Goal: Task Accomplishment & Management: Manage account settings

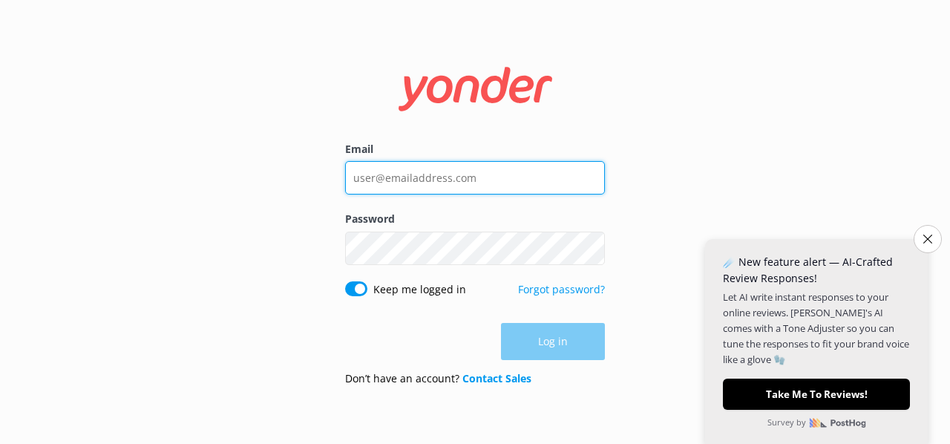
click at [505, 191] on input "Email" at bounding box center [475, 177] width 260 height 33
type input "[EMAIL_ADDRESS][DOMAIN_NAME]"
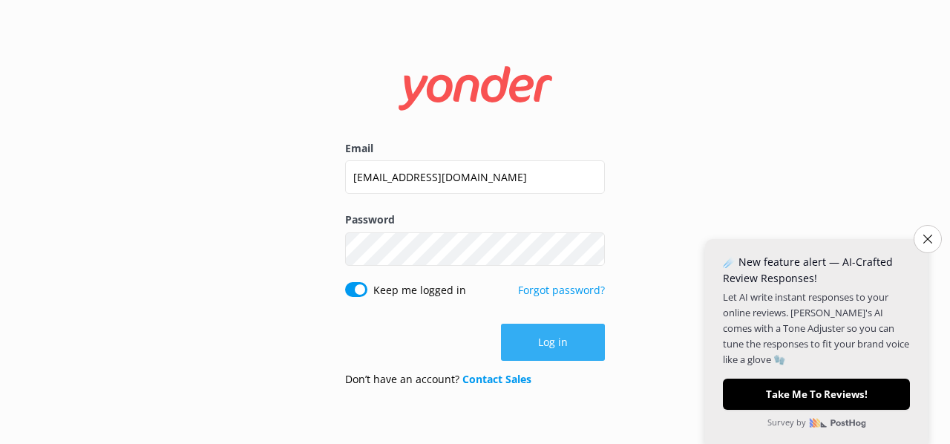
click at [548, 345] on button "Log in" at bounding box center [553, 341] width 104 height 37
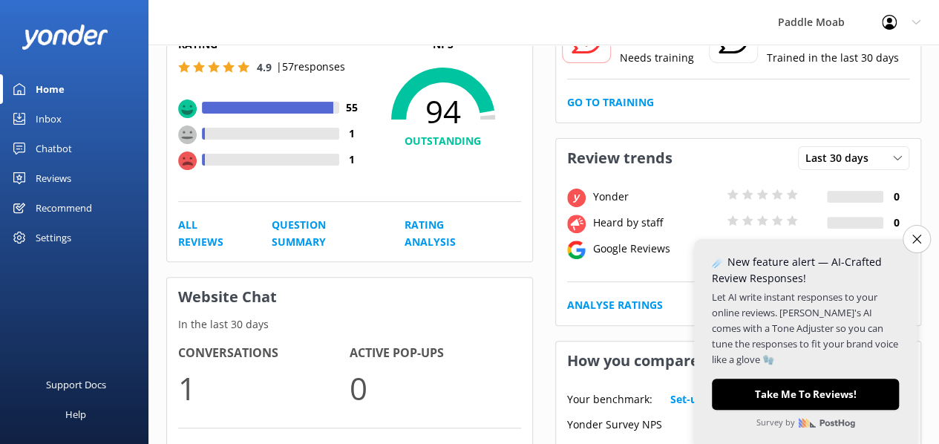
scroll to position [223, 0]
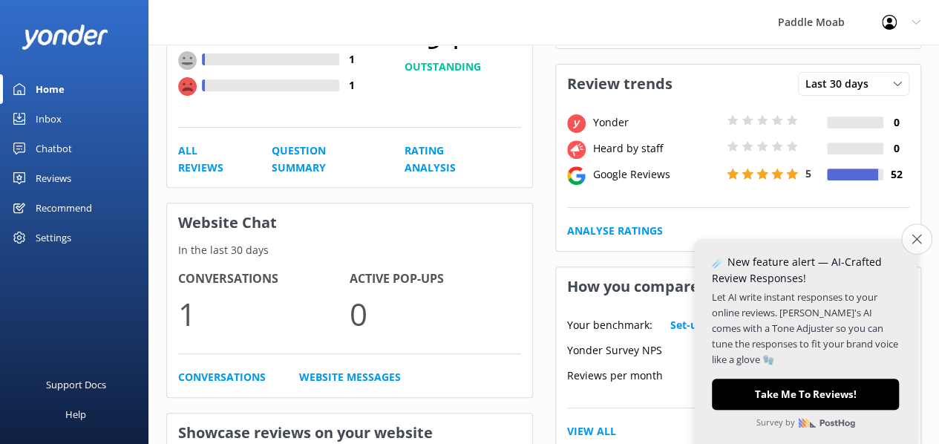
click at [916, 241] on icon "Close survey" at bounding box center [916, 239] width 10 height 10
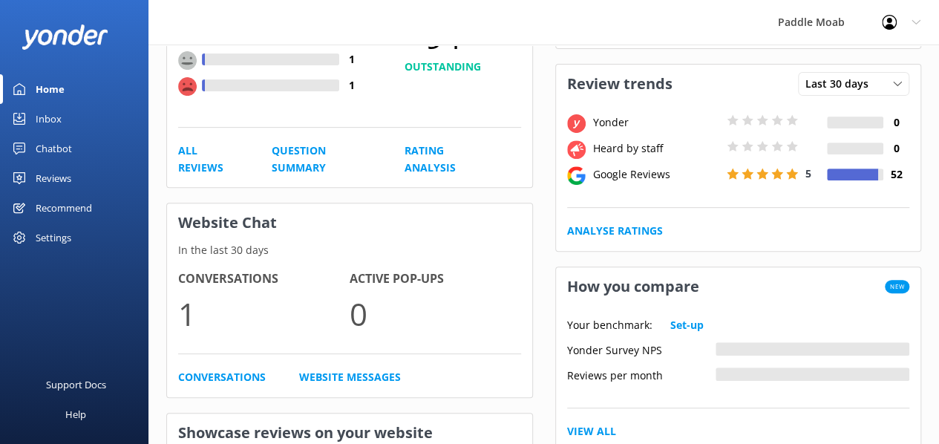
click at [50, 148] on div "Chatbot" at bounding box center [54, 149] width 36 height 30
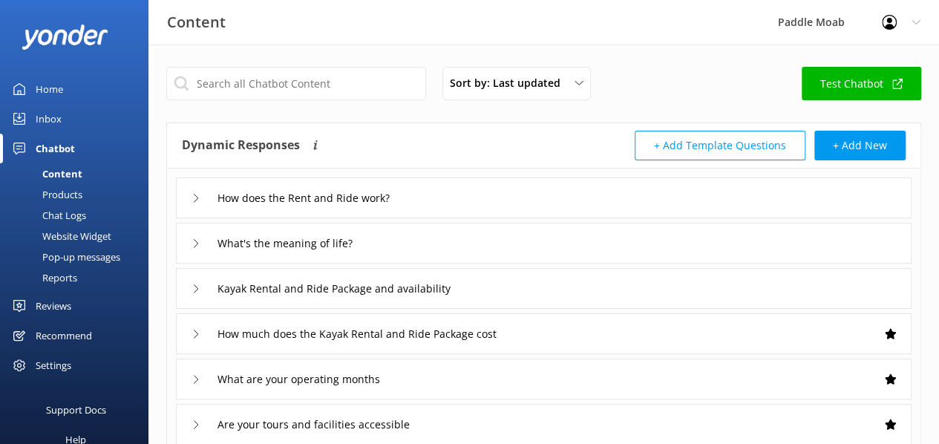
click at [832, 82] on link "Test Chatbot" at bounding box center [860, 83] width 119 height 33
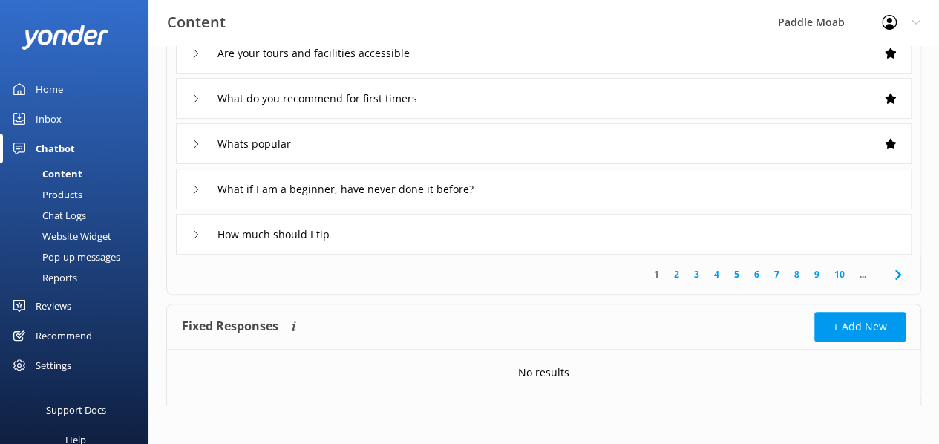
scroll to position [375, 0]
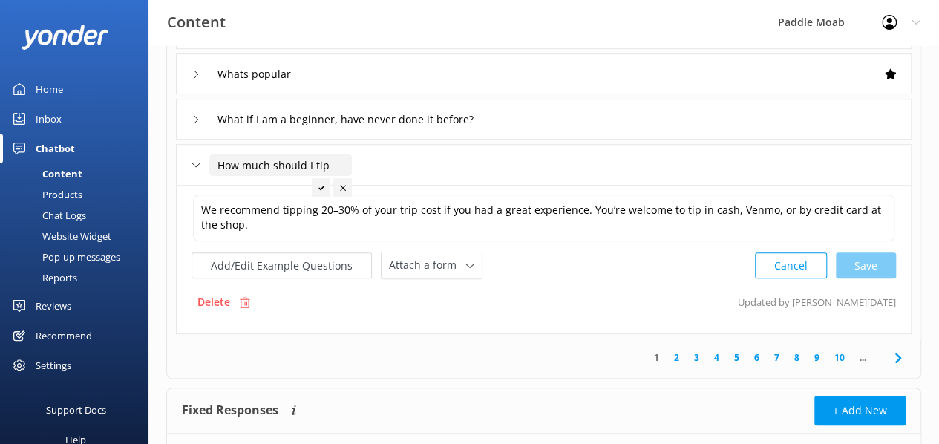
scroll to position [396, 0]
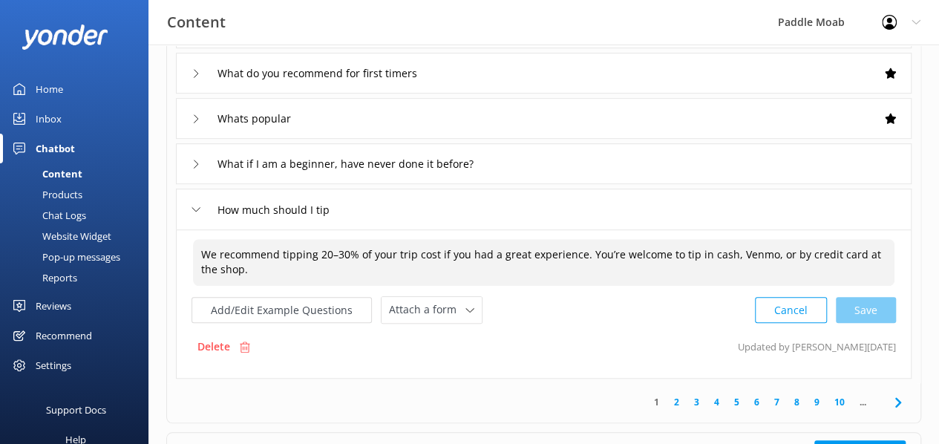
click at [242, 249] on textarea "We recommend tipping 20–30% of your trip cost if you had a great experience. Yo…" at bounding box center [543, 262] width 701 height 47
click at [234, 274] on textarea "We recommend tipping 20–30% of your trip cost if you had a great experience. Yo…" at bounding box center [543, 262] width 701 height 47
click at [259, 253] on textarea "We recommend tipping 20–30% of your trip cost if you had a great experience. Yo…" at bounding box center [543, 262] width 701 height 47
type textarea "We recommend tipping 20–30% of your trip cost if you had a great experience. Yo…"
click at [306, 418] on div "1 2 3 4 5 6 7 8 9 10 ..." at bounding box center [543, 402] width 747 height 39
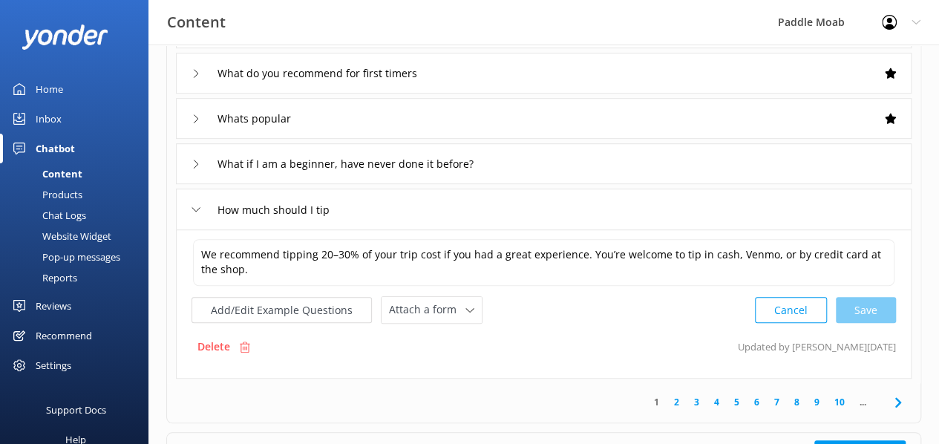
click at [782, 310] on button "Cancel" at bounding box center [791, 310] width 72 height 26
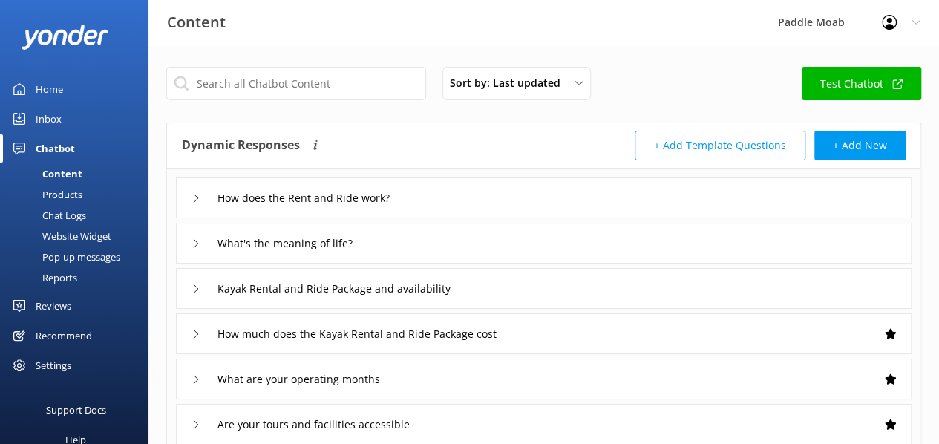
click at [49, 307] on div "Reviews" at bounding box center [54, 306] width 36 height 30
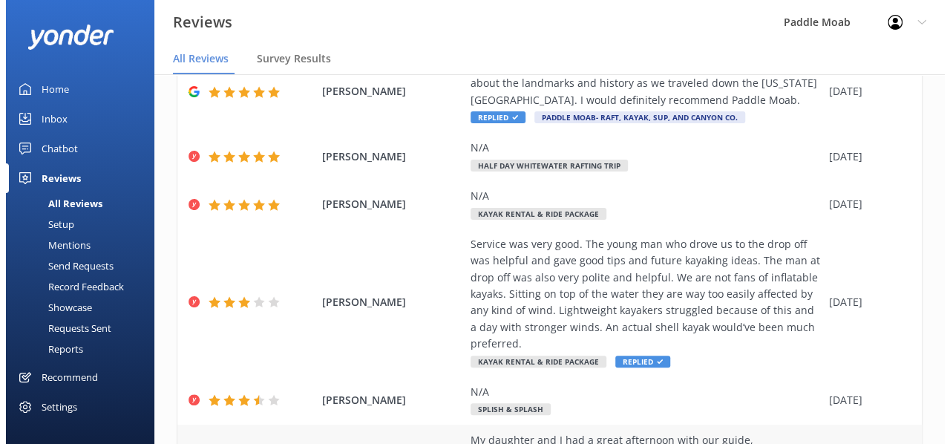
scroll to position [52, 0]
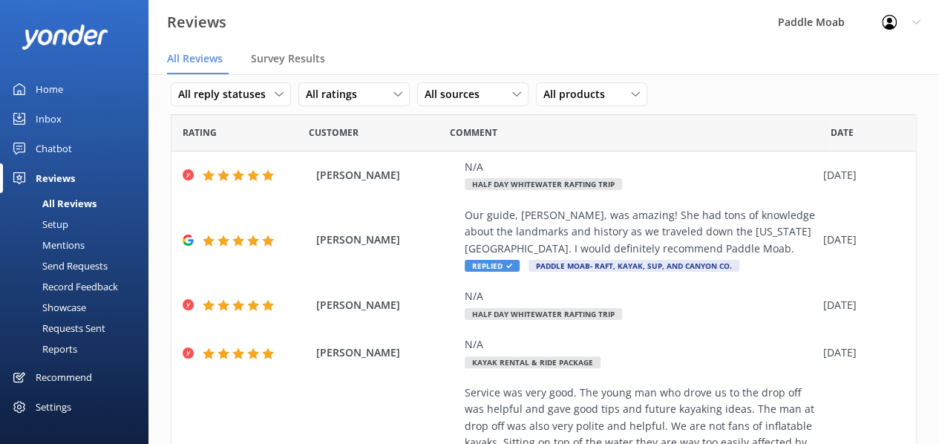
click at [65, 332] on div "Requests Sent" at bounding box center [57, 328] width 96 height 21
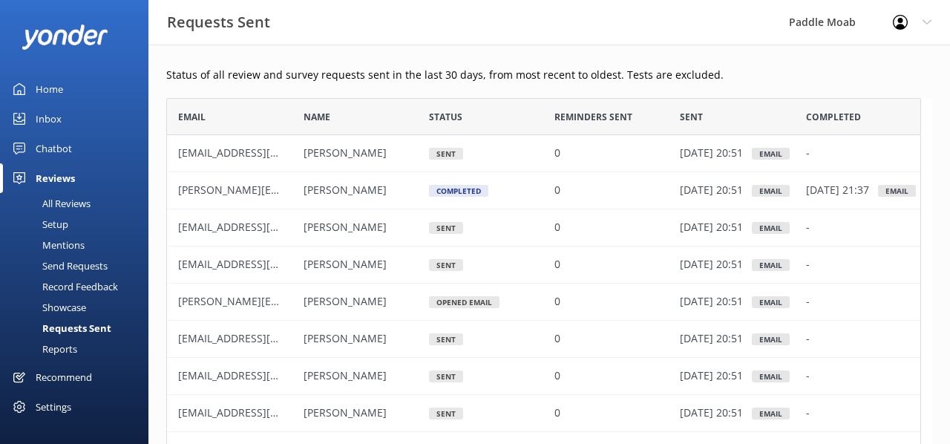
scroll to position [398, 743]
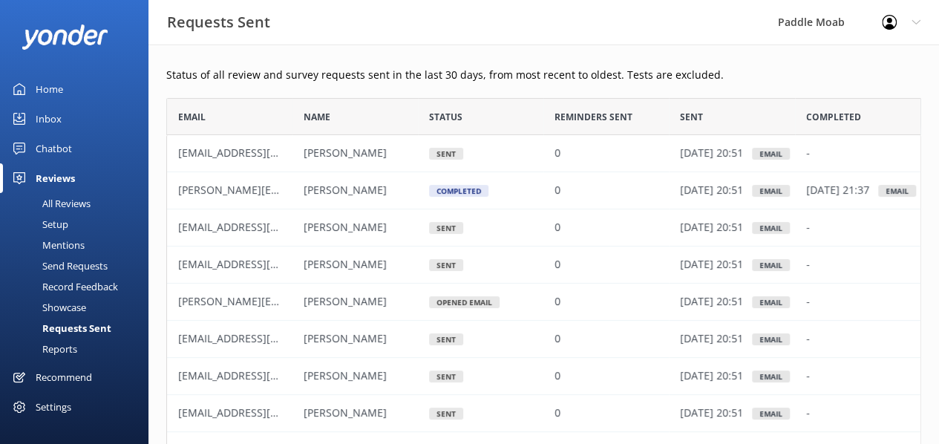
click at [76, 261] on div "Send Requests" at bounding box center [58, 265] width 99 height 21
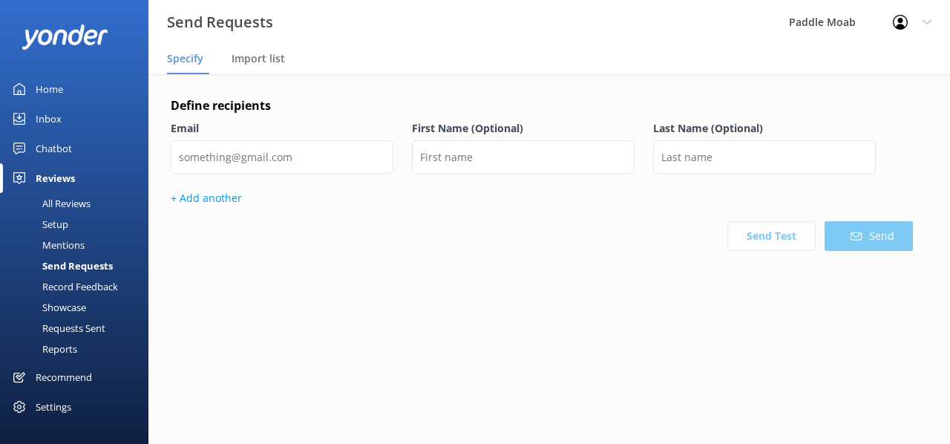
click at [58, 220] on div "Setup" at bounding box center [38, 224] width 59 height 21
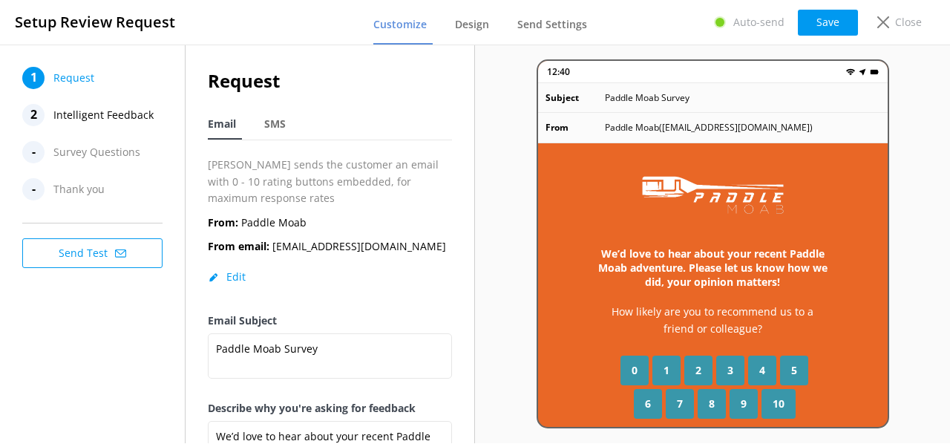
click at [663, 367] on span "1" at bounding box center [666, 370] width 6 height 16
click at [85, 256] on button "Send Test" at bounding box center [92, 253] width 140 height 30
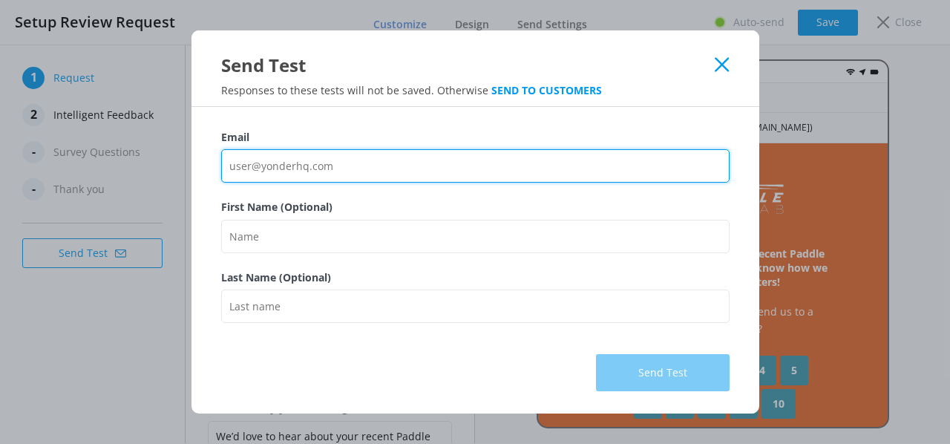
click at [294, 171] on input "Email" at bounding box center [475, 165] width 508 height 33
type input "[EMAIL_ADDRESS][PERSON_NAME][DOMAIN_NAME]"
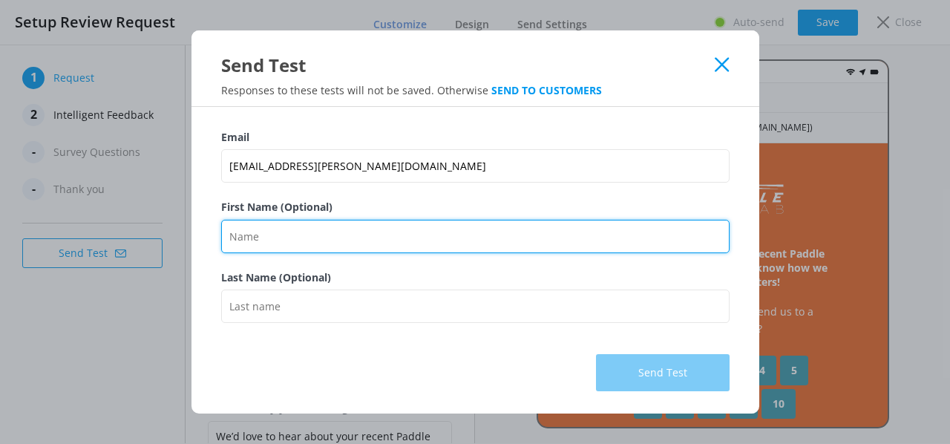
type input "misha"
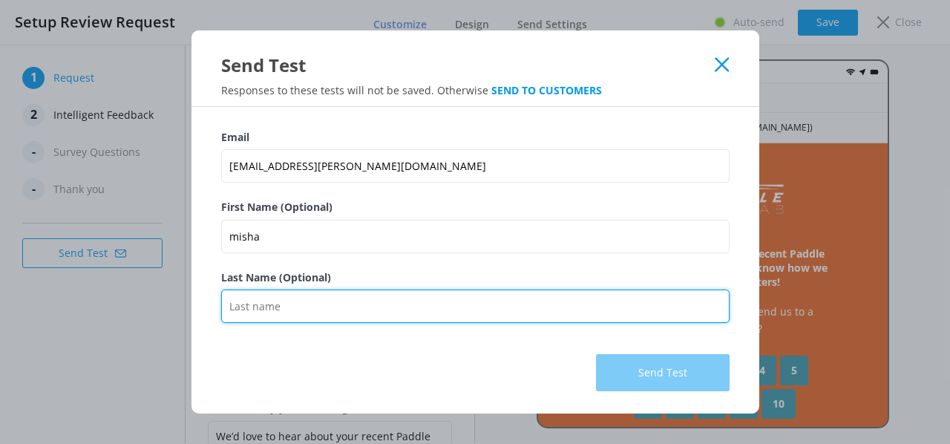
type input "[PERSON_NAME]"
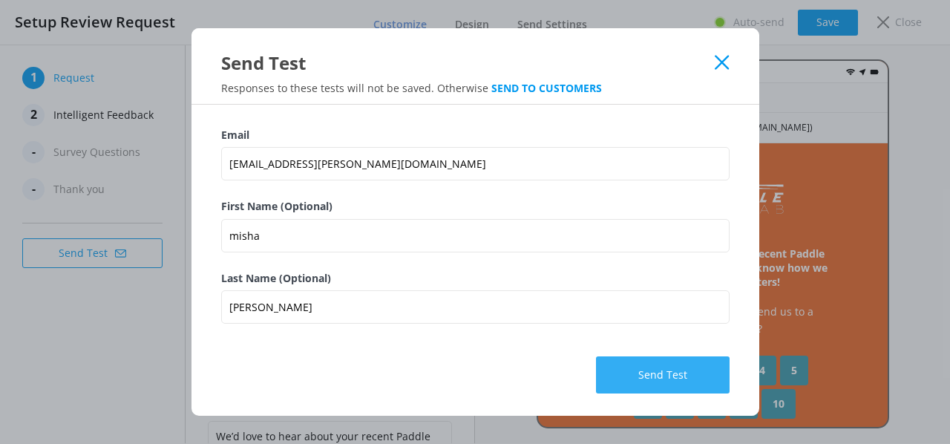
click at [681, 366] on button "Send Test" at bounding box center [663, 374] width 134 height 37
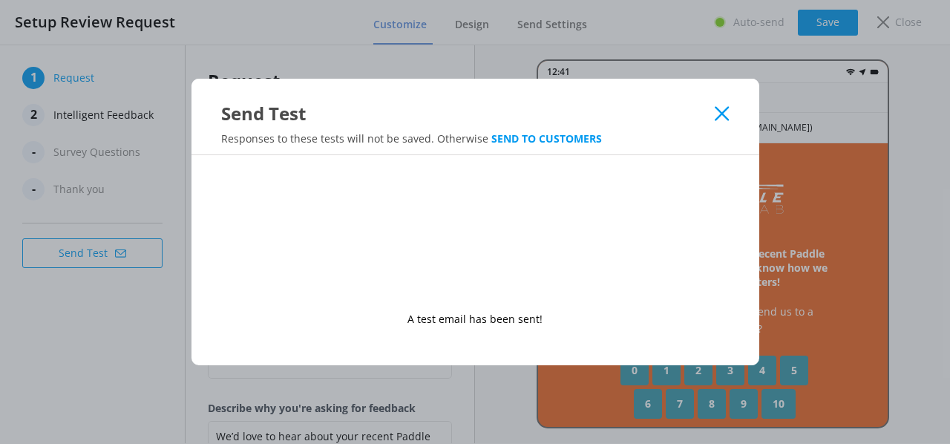
click at [716, 116] on icon at bounding box center [722, 113] width 14 height 15
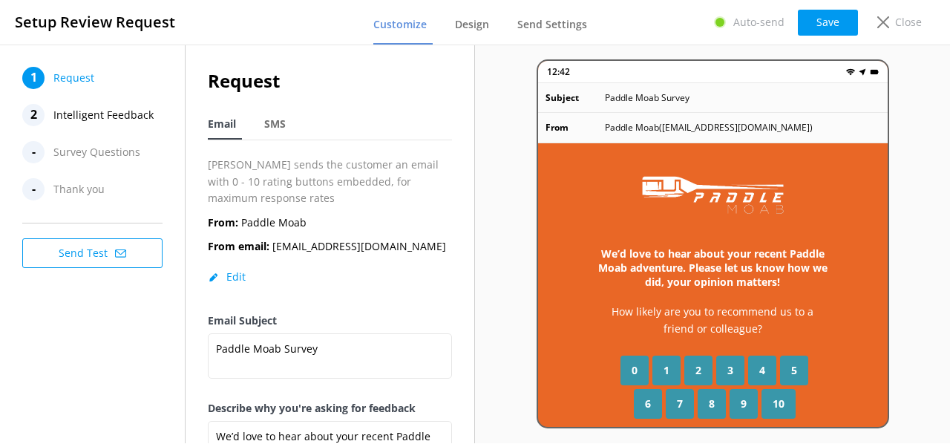
click at [85, 254] on button "Send Test" at bounding box center [92, 253] width 140 height 30
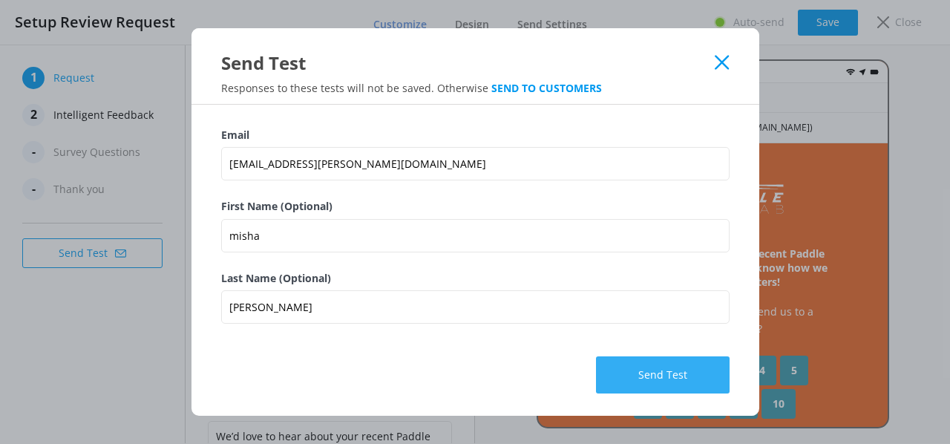
click at [666, 370] on button "Send Test" at bounding box center [663, 374] width 134 height 37
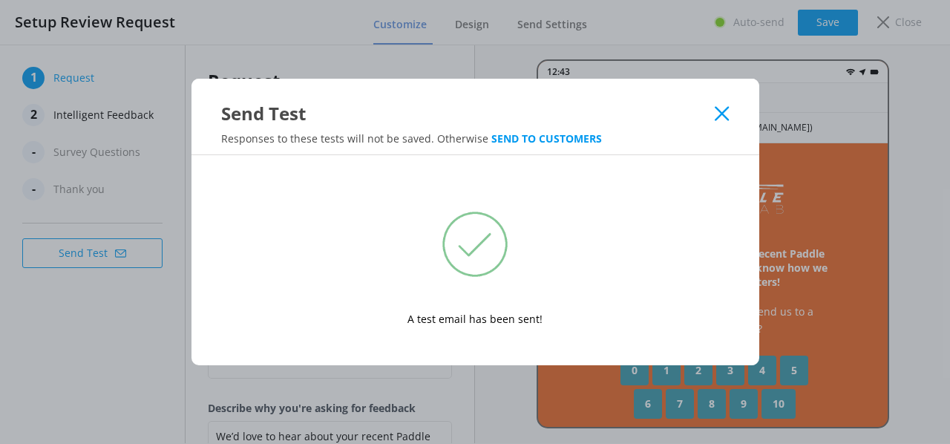
click at [717, 112] on icon at bounding box center [722, 113] width 14 height 15
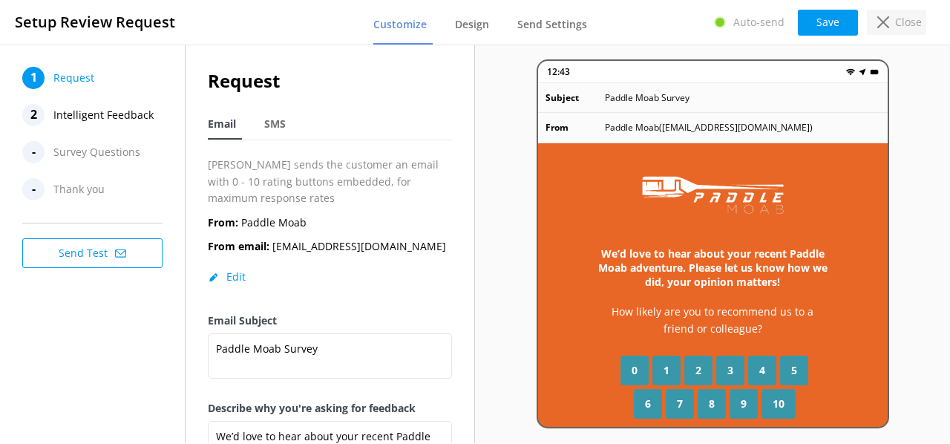
click at [890, 25] on div "Close" at bounding box center [896, 22] width 59 height 25
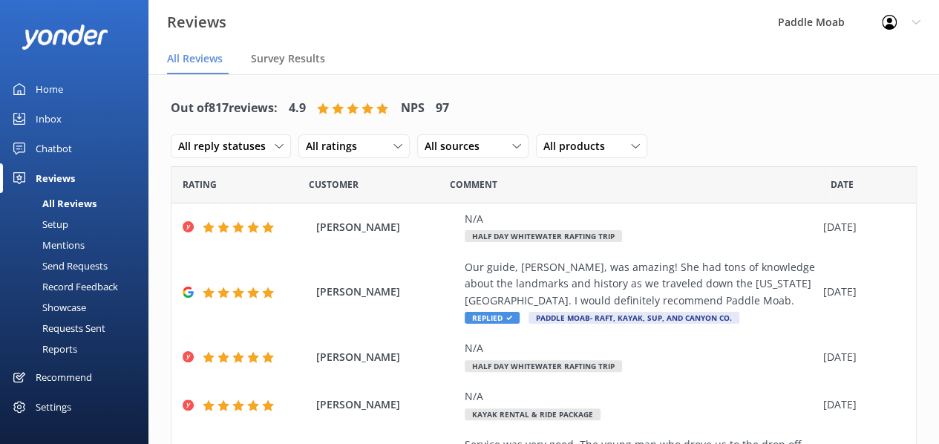
click at [62, 346] on div "Reports" at bounding box center [43, 348] width 68 height 21
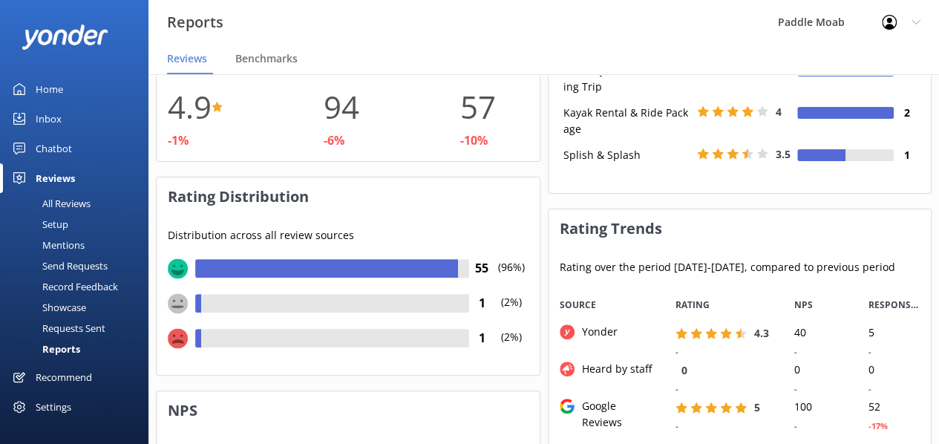
scroll to position [148, 0]
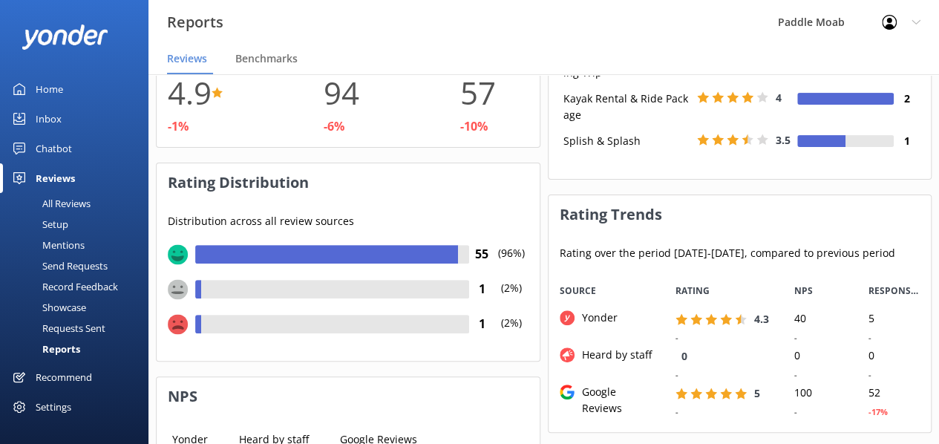
click at [63, 177] on div "Reviews" at bounding box center [55, 178] width 39 height 30
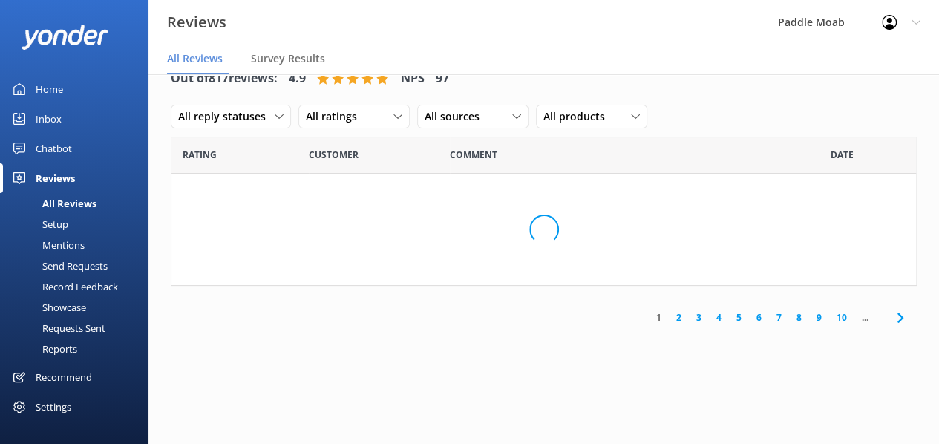
scroll to position [30, 0]
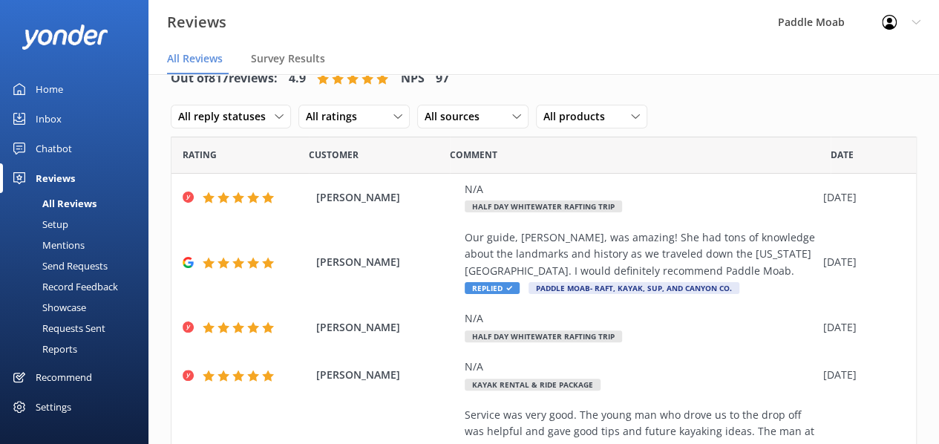
click at [50, 204] on div "All Reviews" at bounding box center [53, 203] width 88 height 21
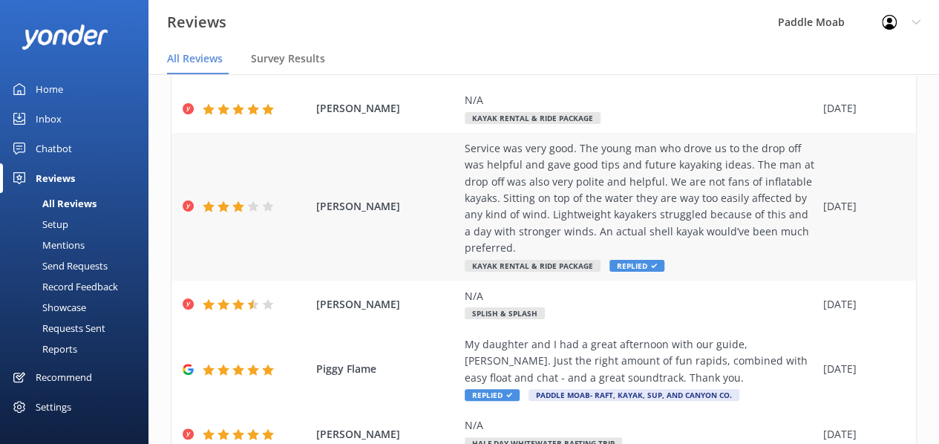
scroll to position [289, 0]
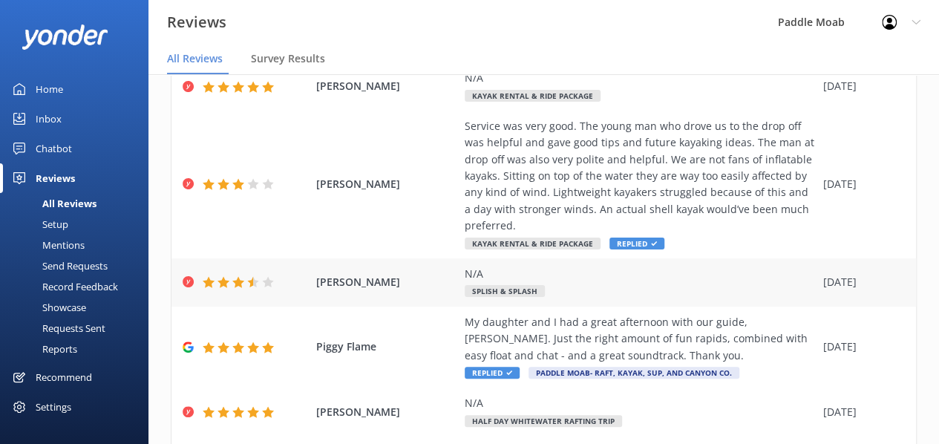
click at [298, 281] on div at bounding box center [246, 282] width 126 height 12
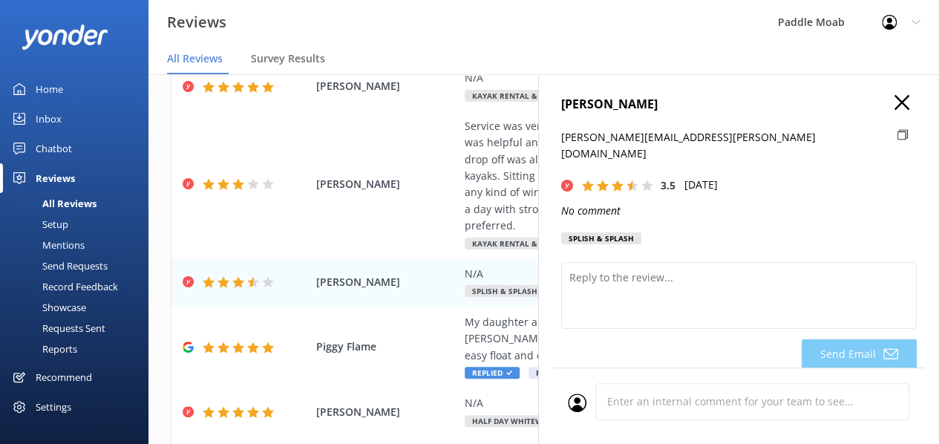
scroll to position [0, 0]
click at [894, 108] on icon at bounding box center [901, 103] width 15 height 15
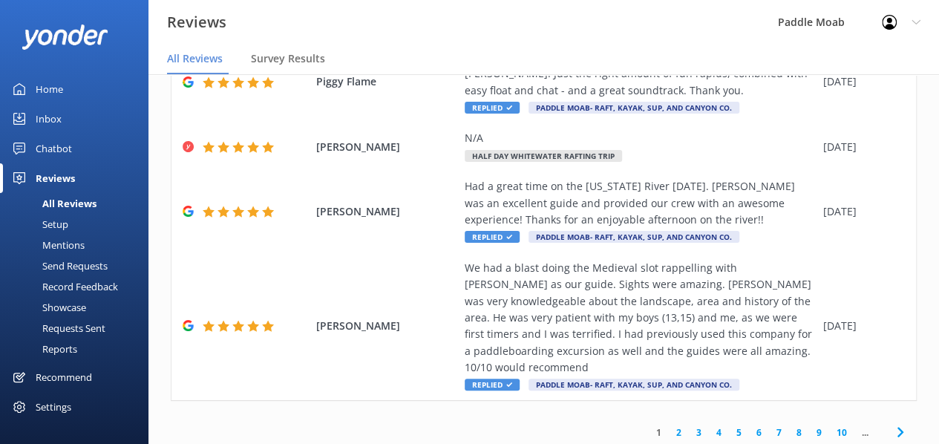
scroll to position [571, 0]
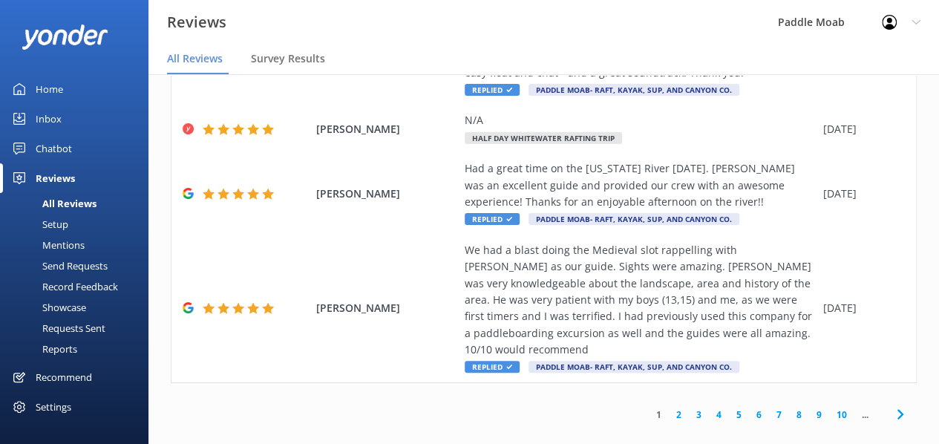
click at [669, 407] on link "2" at bounding box center [679, 414] width 20 height 14
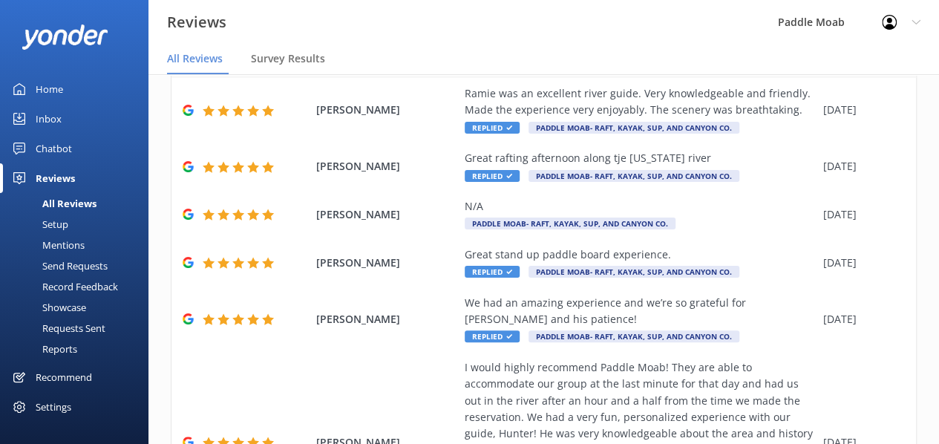
scroll to position [538, 0]
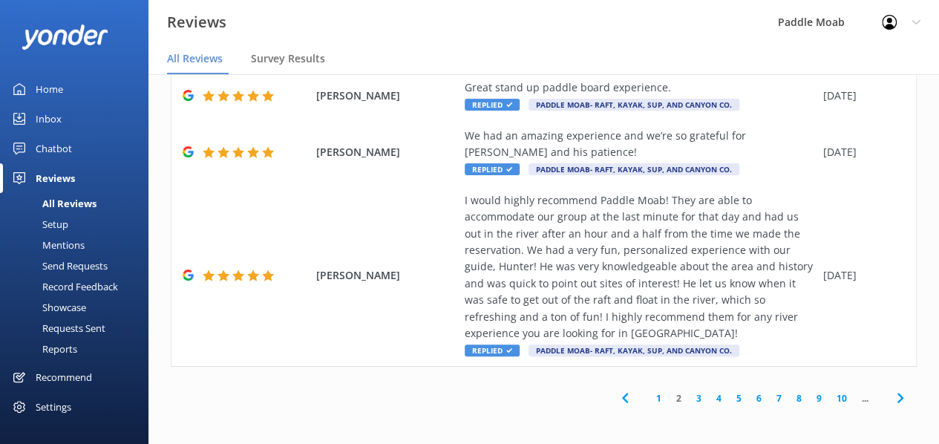
click at [689, 394] on link "3" at bounding box center [699, 398] width 20 height 14
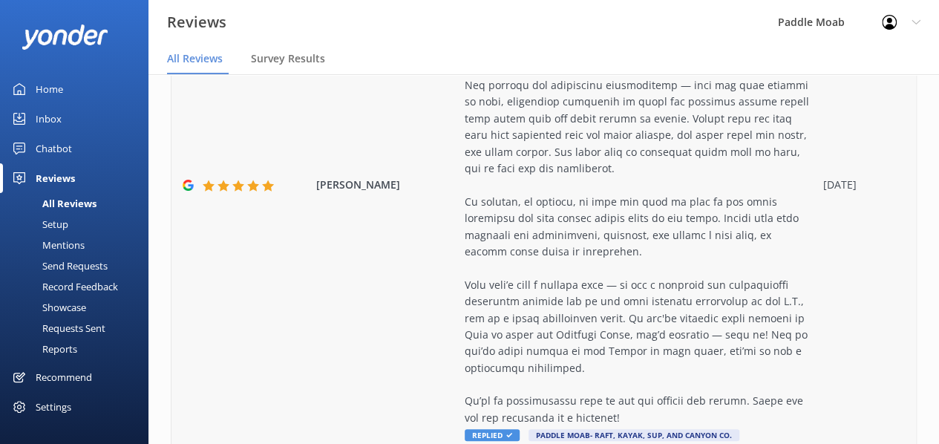
scroll to position [1635, 0]
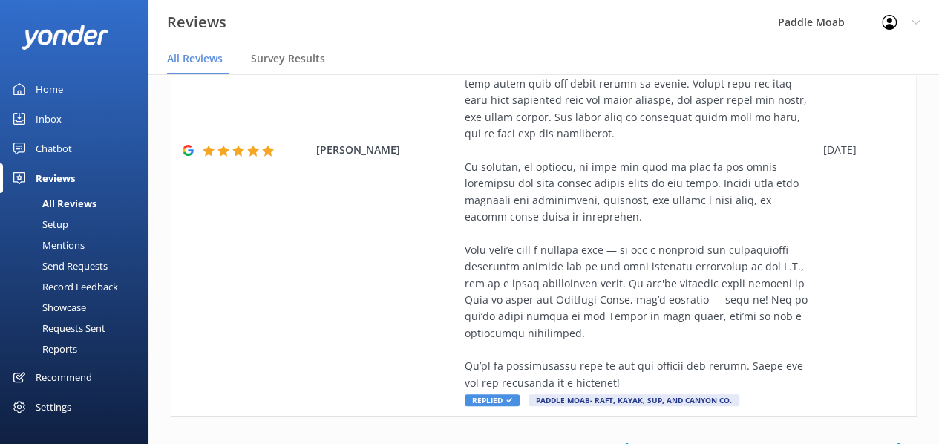
click at [648, 441] on link "1" at bounding box center [658, 448] width 20 height 14
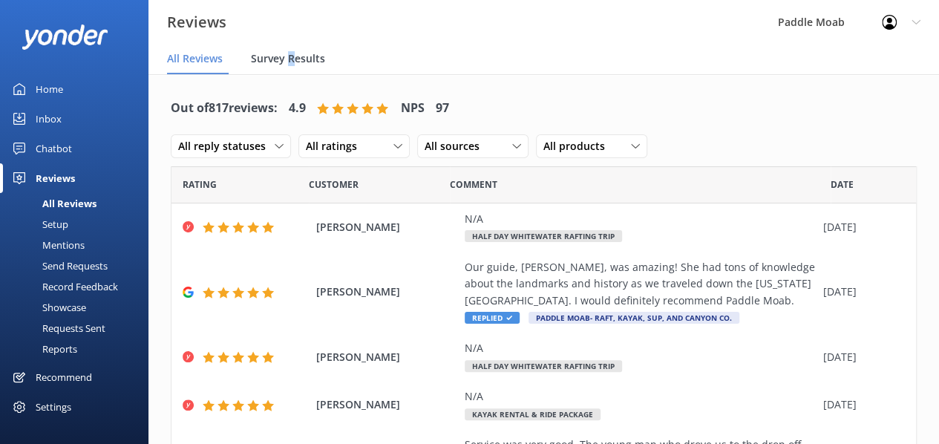
click at [291, 63] on span "Survey Results" at bounding box center [288, 58] width 74 height 15
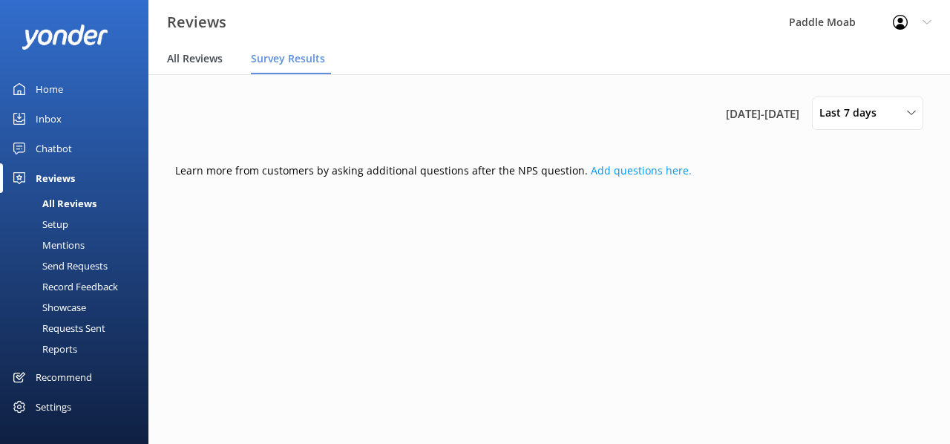
click at [208, 59] on span "All Reviews" at bounding box center [195, 58] width 56 height 15
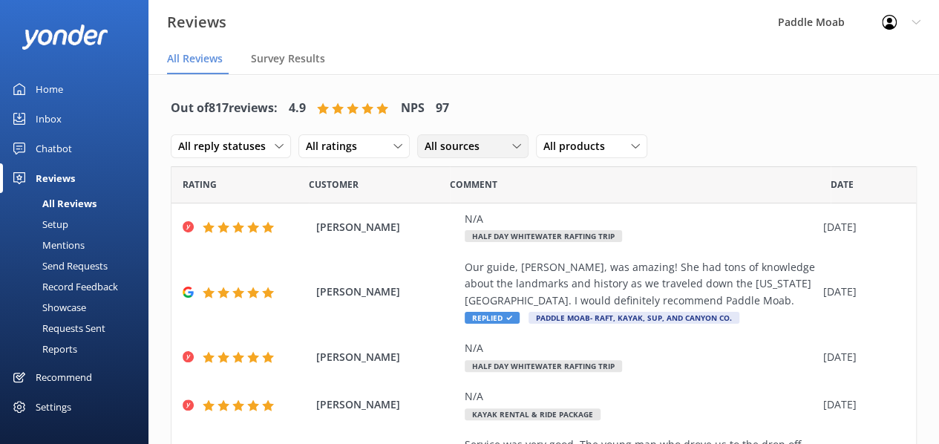
click at [500, 148] on div "All sources" at bounding box center [473, 146] width 104 height 16
click at [579, 47] on nav "All Reviews Survey Results" at bounding box center [543, 60] width 790 height 30
click at [65, 347] on div "Reports" at bounding box center [43, 348] width 68 height 21
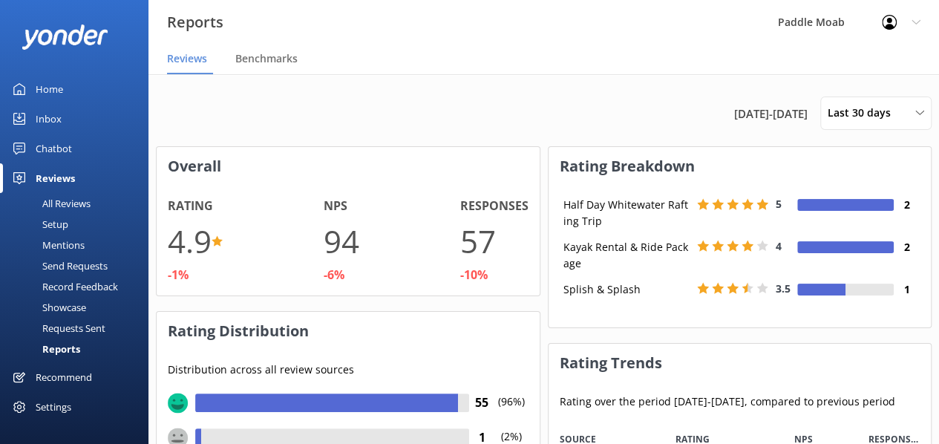
click at [56, 200] on div "All Reviews" at bounding box center [50, 203] width 82 height 21
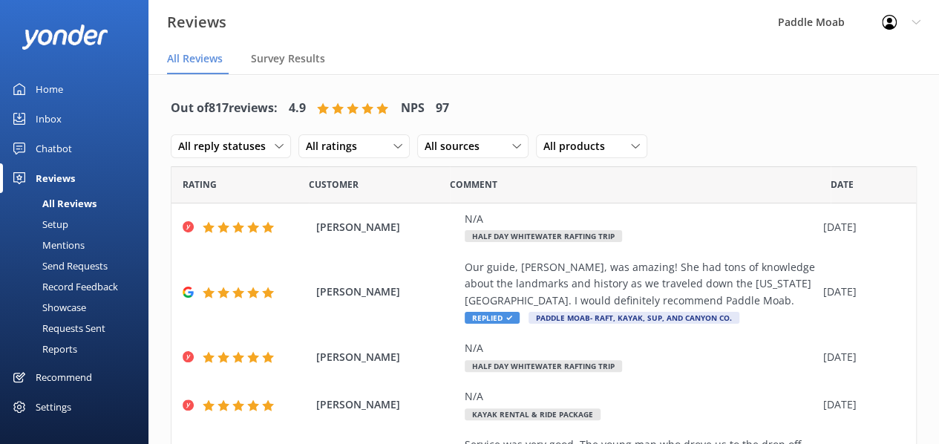
click at [46, 119] on div "Inbox" at bounding box center [49, 119] width 26 height 30
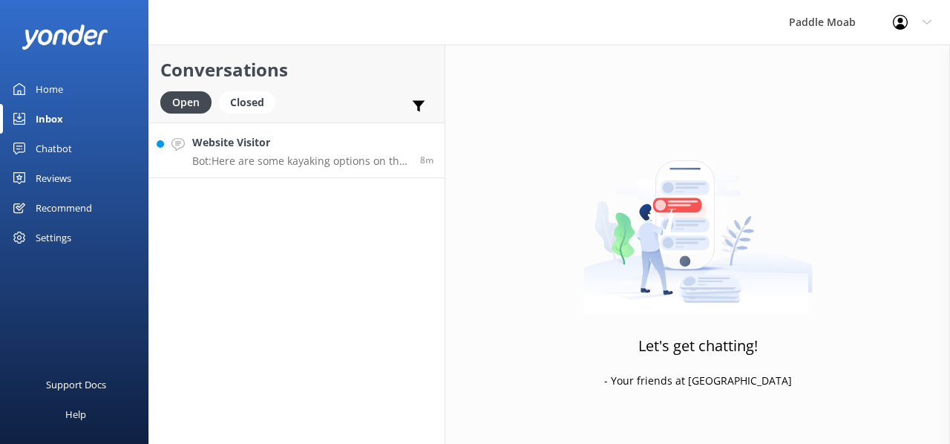
click at [249, 151] on div "Website Visitor Bot: Here are some kayaking options on the [US_STATE] River: - …" at bounding box center [300, 150] width 217 height 32
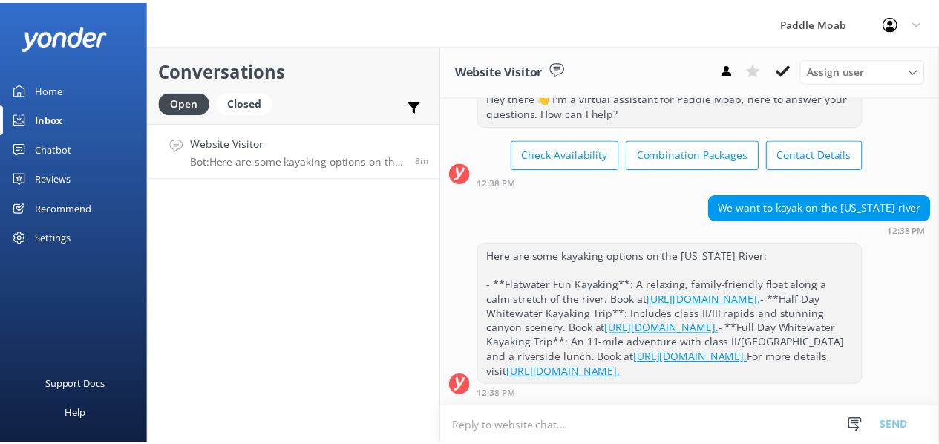
scroll to position [76, 0]
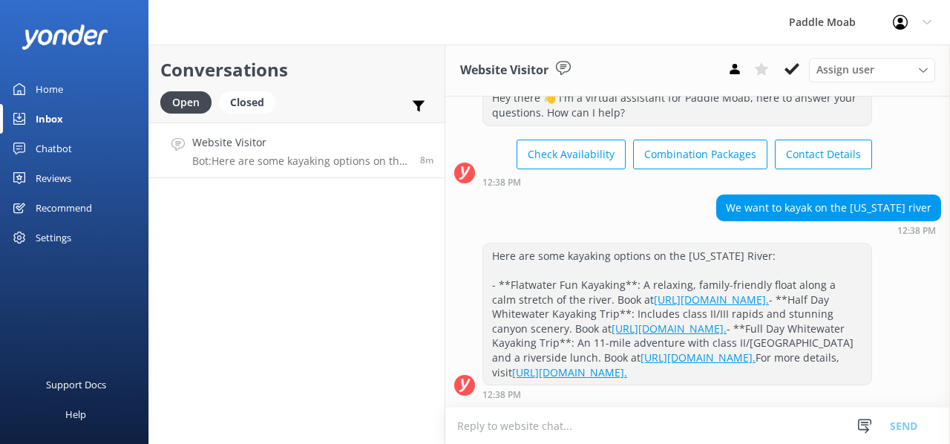
click at [52, 179] on div "Reviews" at bounding box center [54, 178] width 36 height 30
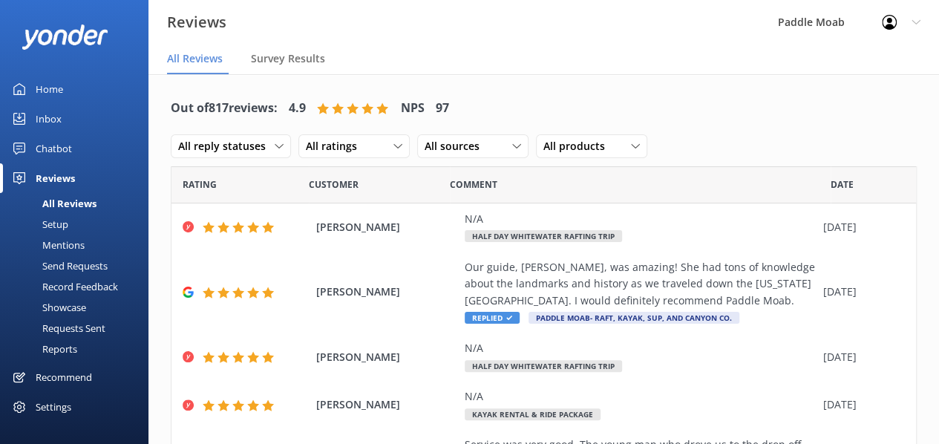
click at [52, 118] on div "Inbox" at bounding box center [49, 119] width 26 height 30
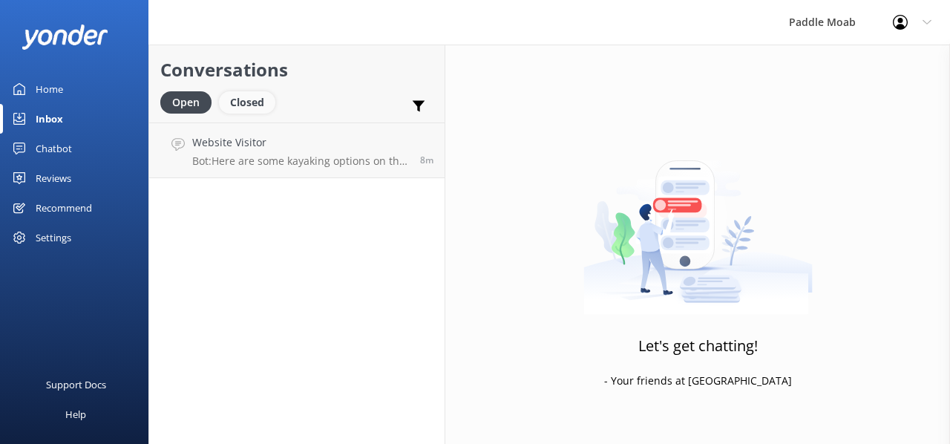
click at [248, 101] on div "Closed" at bounding box center [247, 102] width 56 height 22
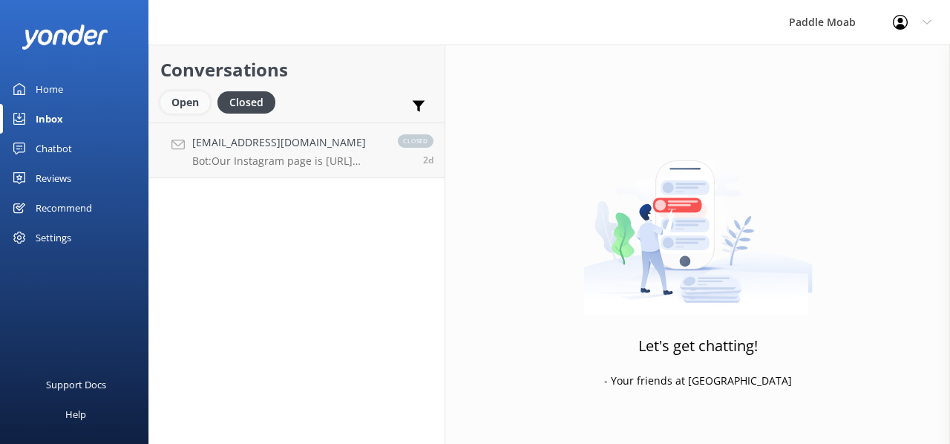
click at [184, 98] on div "Open" at bounding box center [185, 102] width 50 height 22
